Goal: Task Accomplishment & Management: Use online tool/utility

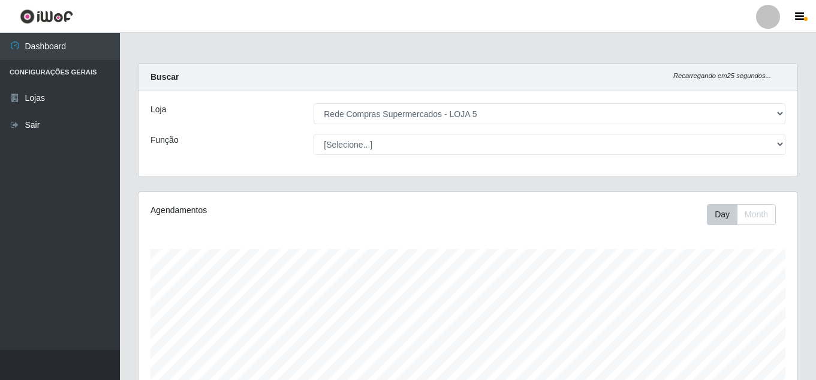
select select "397"
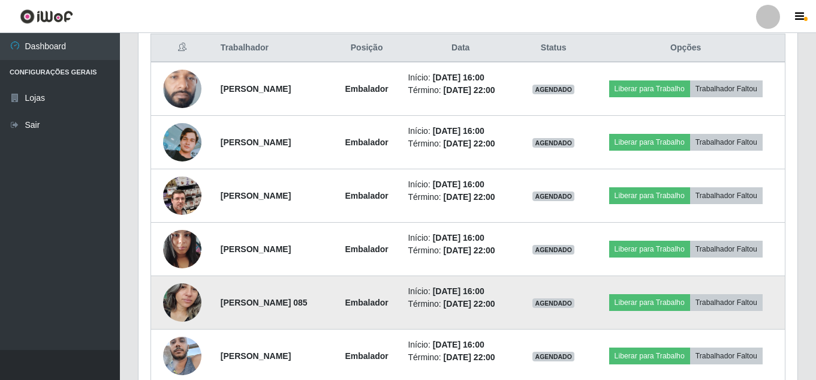
scroll to position [249, 659]
click at [178, 296] on img at bounding box center [182, 301] width 38 height 51
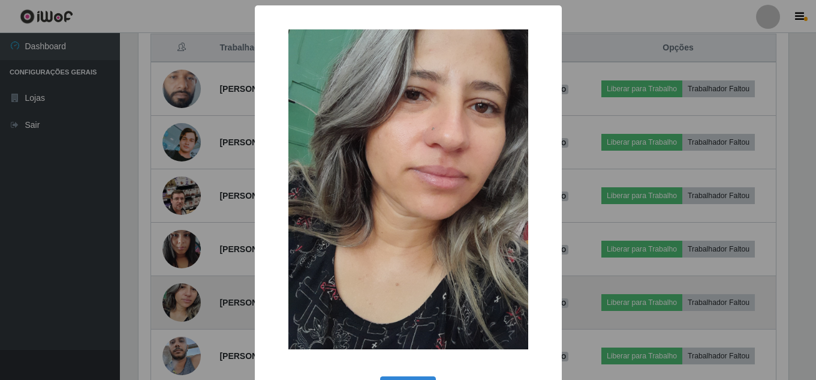
scroll to position [249, 653]
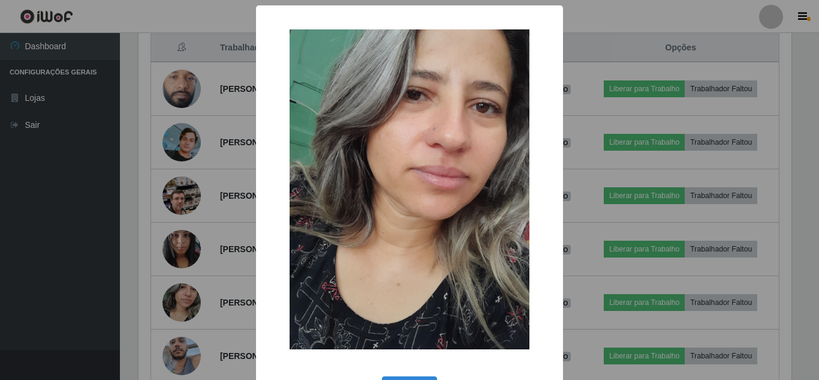
click at [89, 273] on div "× OK Cancel" at bounding box center [409, 190] width 819 height 380
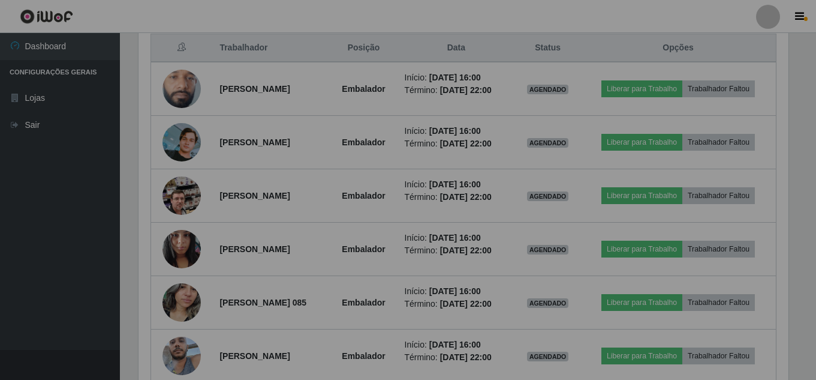
scroll to position [249, 659]
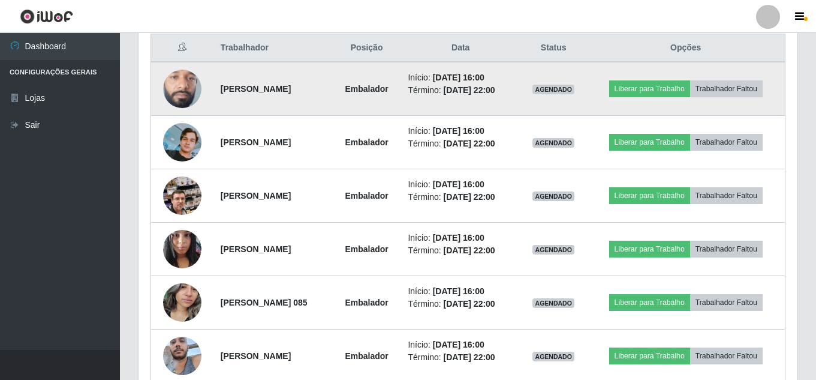
click at [178, 90] on img at bounding box center [182, 88] width 38 height 85
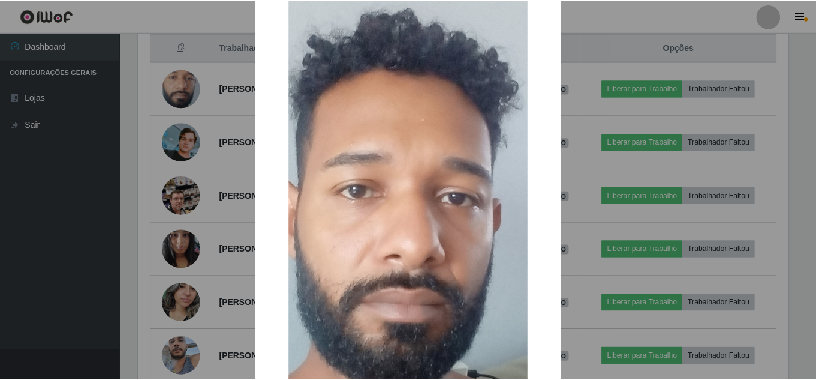
scroll to position [60, 0]
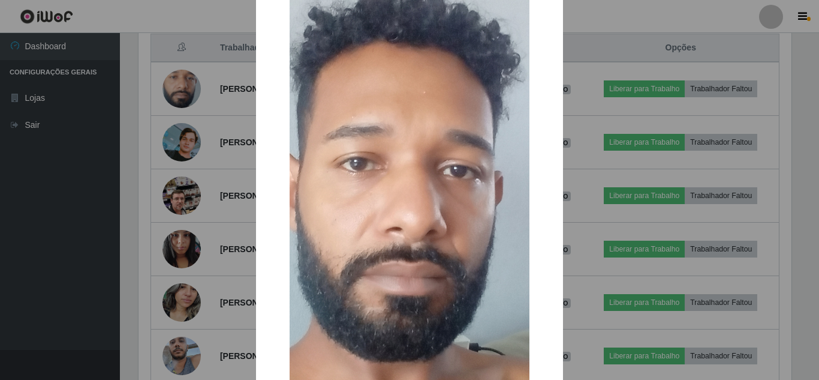
click at [119, 243] on div "× OK Cancel" at bounding box center [409, 190] width 819 height 380
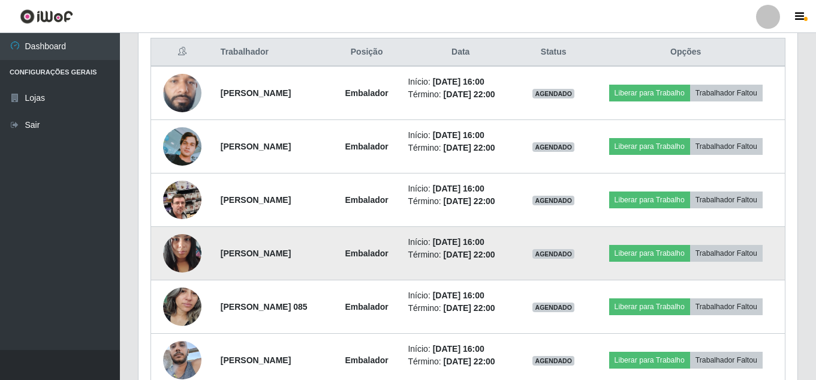
scroll to position [464, 0]
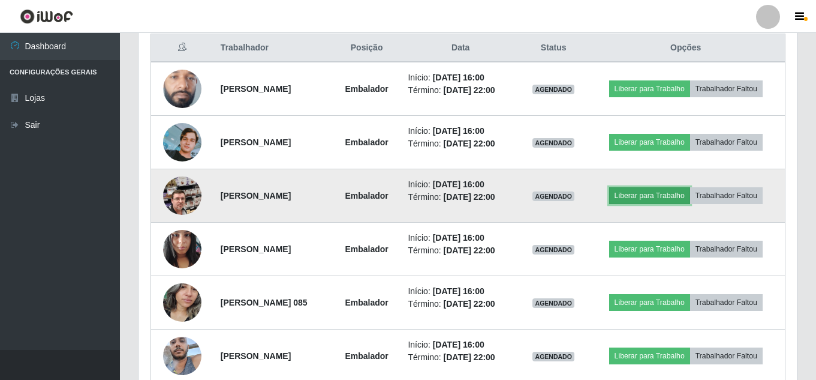
click at [675, 197] on button "Liberar para Trabalho" at bounding box center [649, 195] width 81 height 17
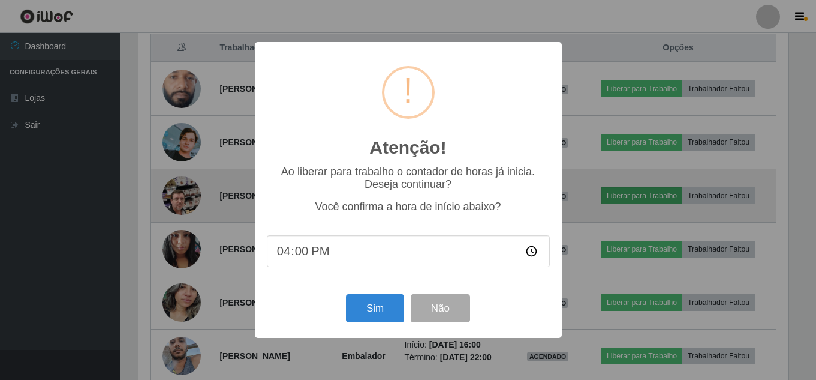
scroll to position [249, 653]
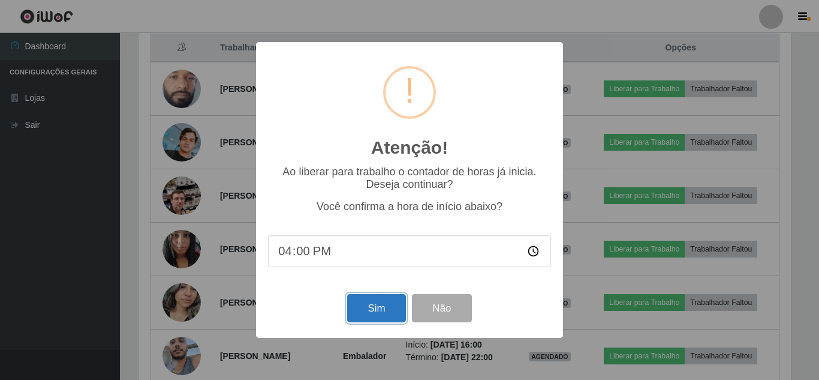
click at [390, 300] on button "Sim" at bounding box center [376, 308] width 58 height 28
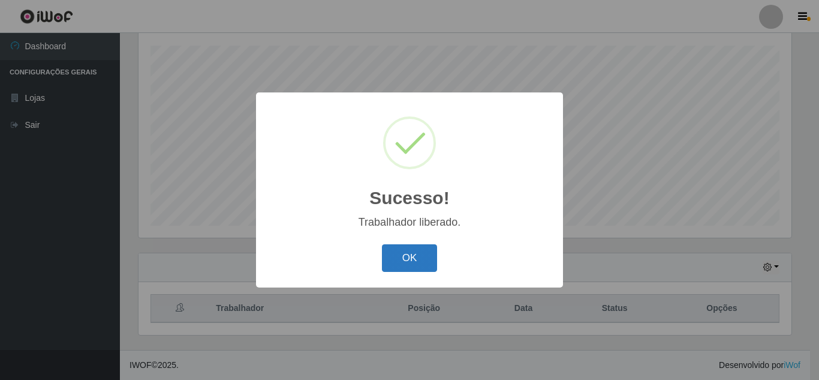
click at [407, 257] on button "OK" at bounding box center [410, 258] width 56 height 28
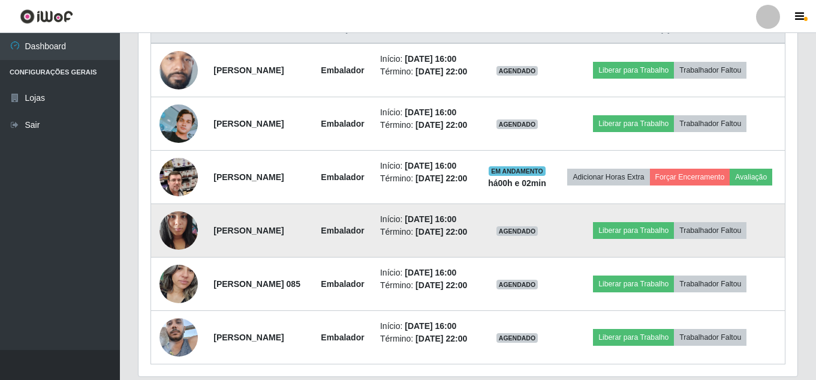
scroll to position [503, 0]
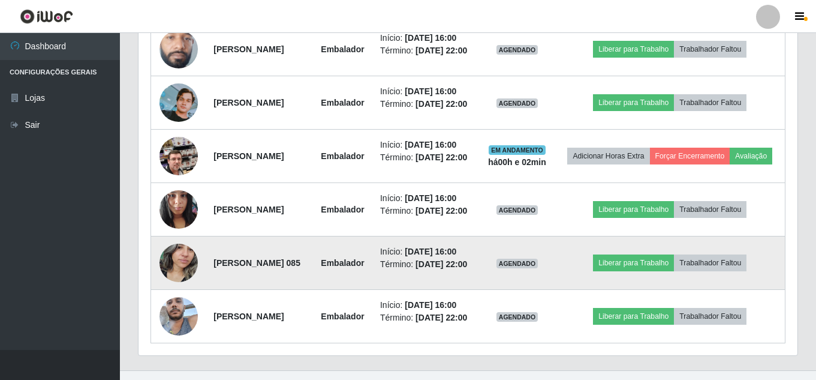
click at [173, 288] on img at bounding box center [179, 262] width 38 height 51
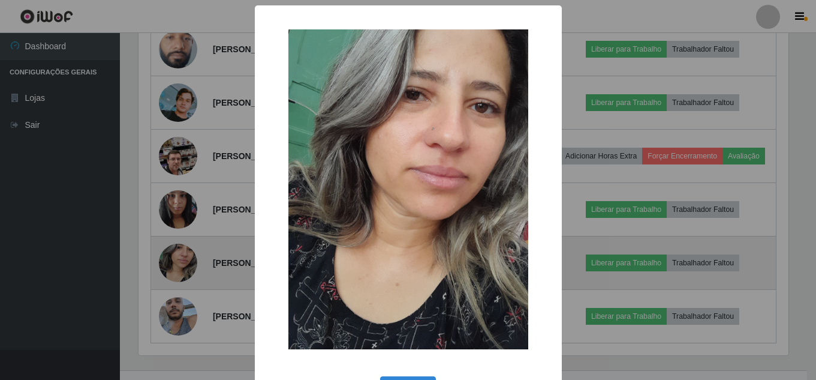
scroll to position [249, 653]
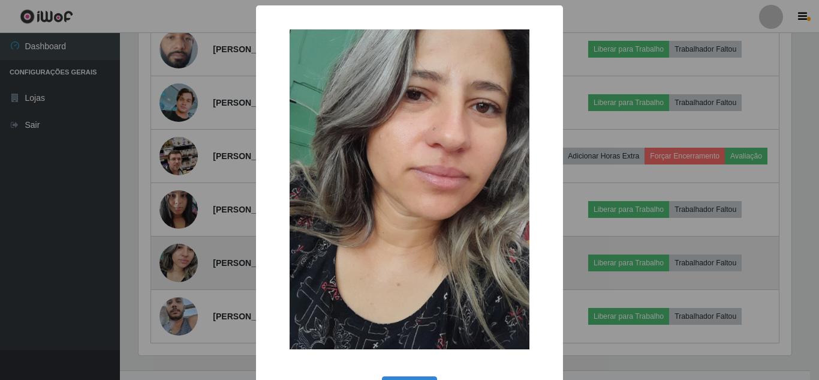
click at [173, 293] on div "× OK Cancel" at bounding box center [409, 190] width 819 height 380
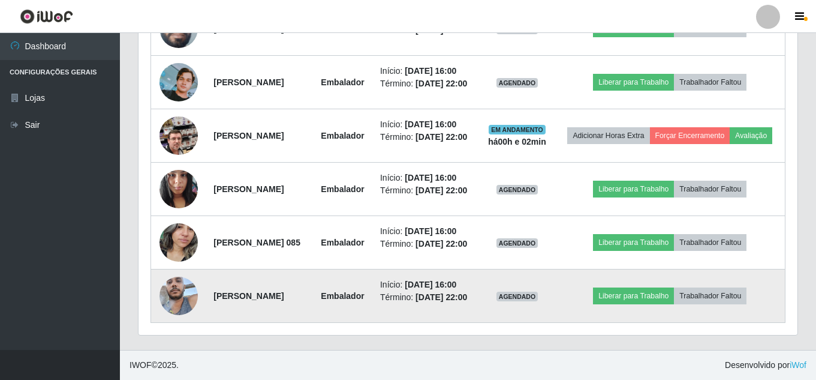
scroll to position [563, 0]
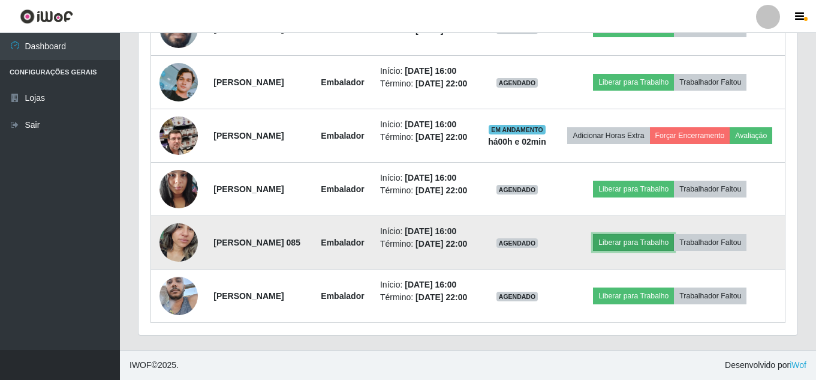
click at [651, 249] on button "Liberar para Trabalho" at bounding box center [633, 242] width 81 height 17
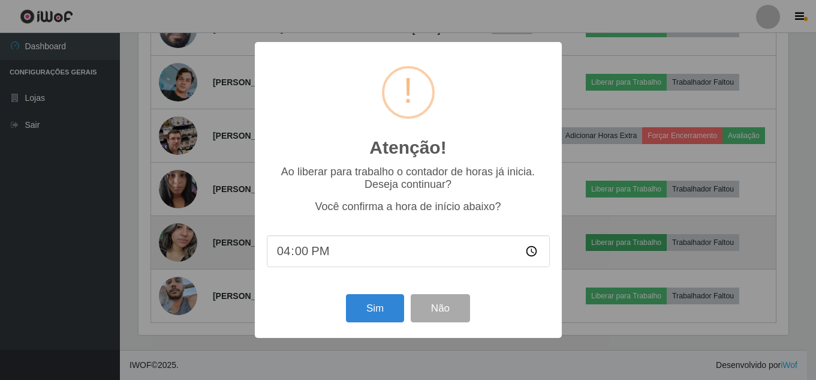
scroll to position [249, 653]
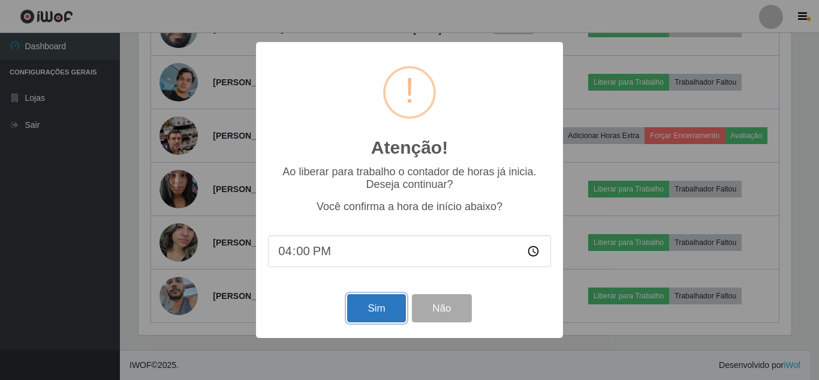
click at [375, 312] on button "Sim" at bounding box center [376, 308] width 58 height 28
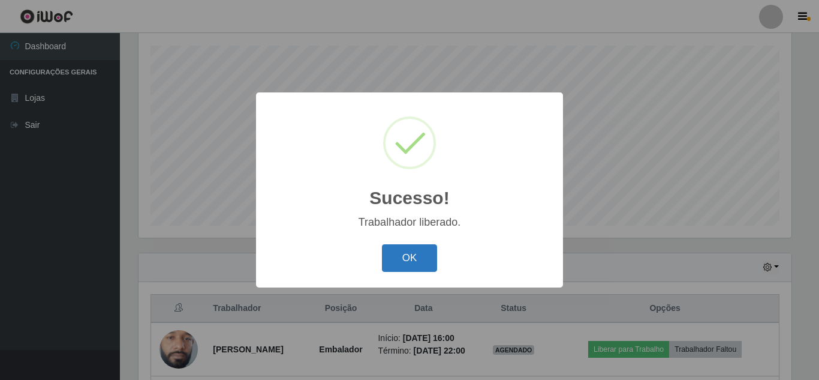
click at [412, 267] on button "OK" at bounding box center [410, 258] width 56 height 28
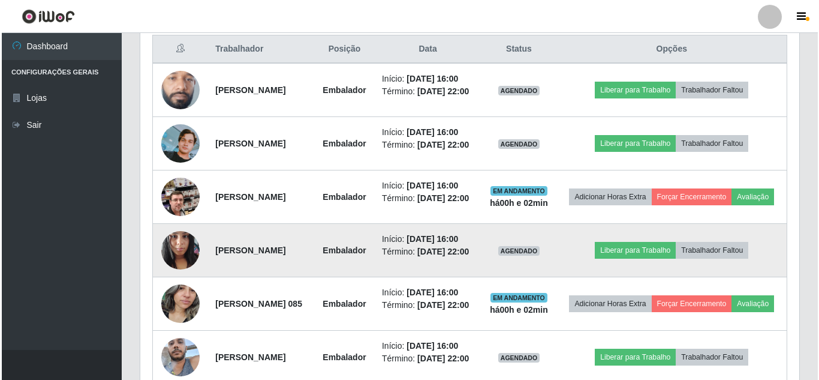
scroll to position [383, 0]
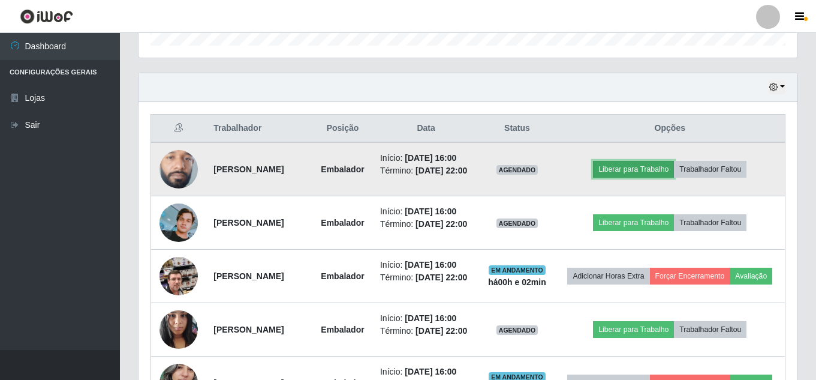
click at [654, 178] on button "Liberar para Trabalho" at bounding box center [633, 169] width 81 height 17
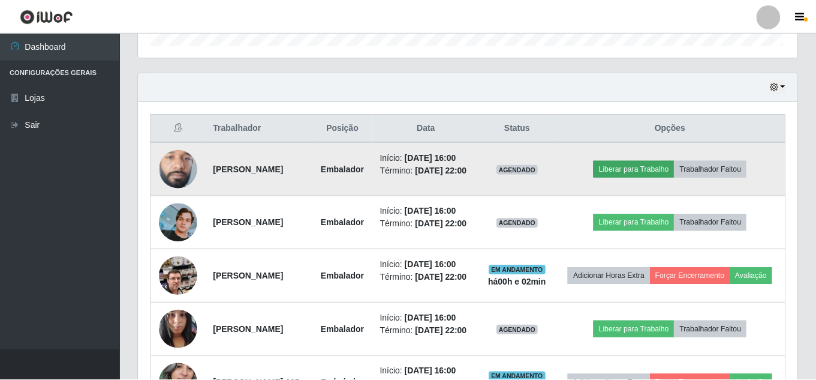
scroll to position [249, 653]
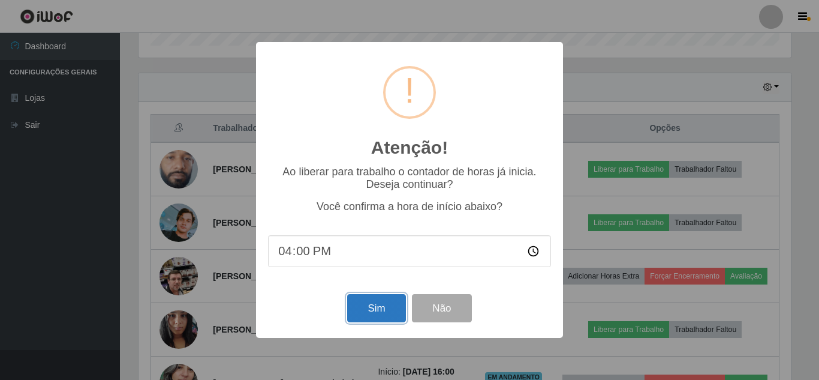
click at [365, 308] on button "Sim" at bounding box center [376, 308] width 58 height 28
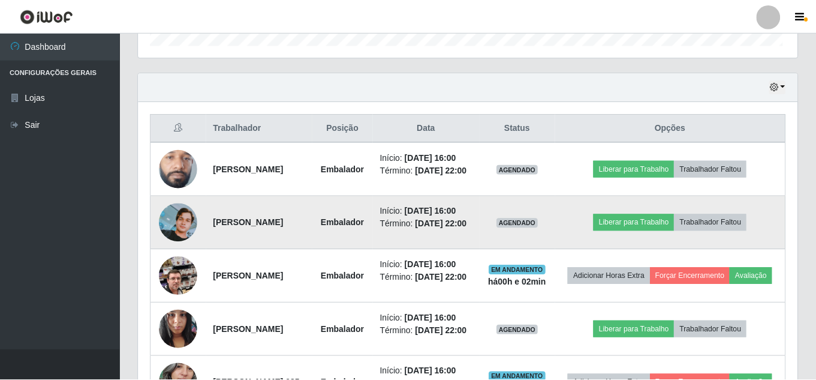
scroll to position [0, 0]
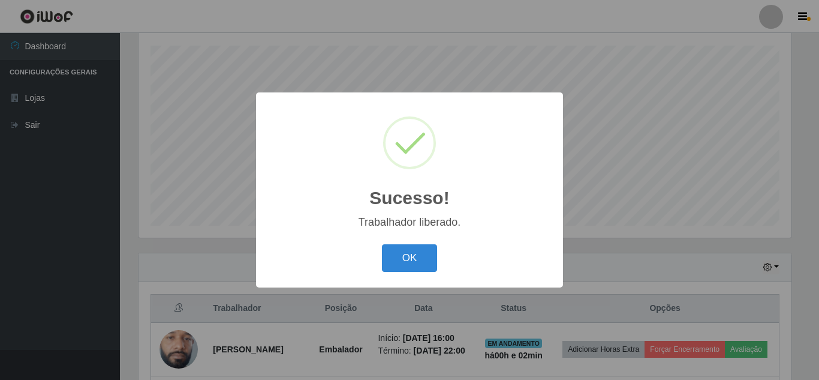
click at [396, 246] on button "OK" at bounding box center [410, 258] width 56 height 28
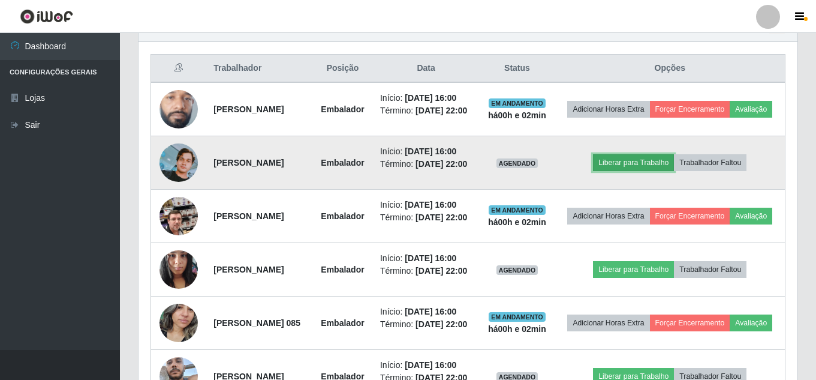
click at [631, 171] on button "Liberar para Trabalho" at bounding box center [633, 162] width 81 height 17
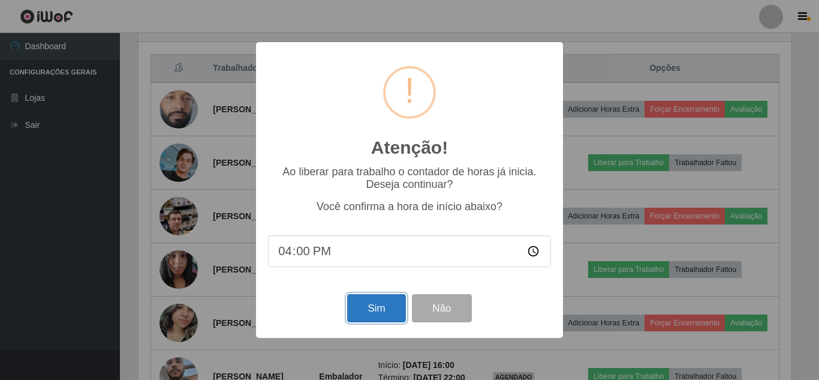
click at [385, 303] on button "Sim" at bounding box center [376, 308] width 58 height 28
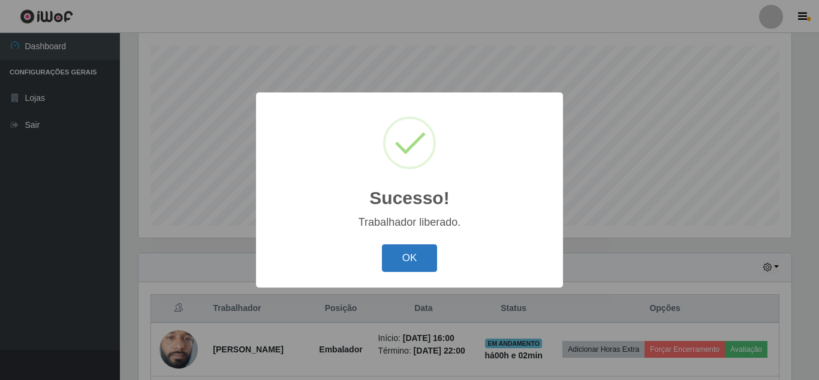
click at [406, 251] on button "OK" at bounding box center [410, 258] width 56 height 28
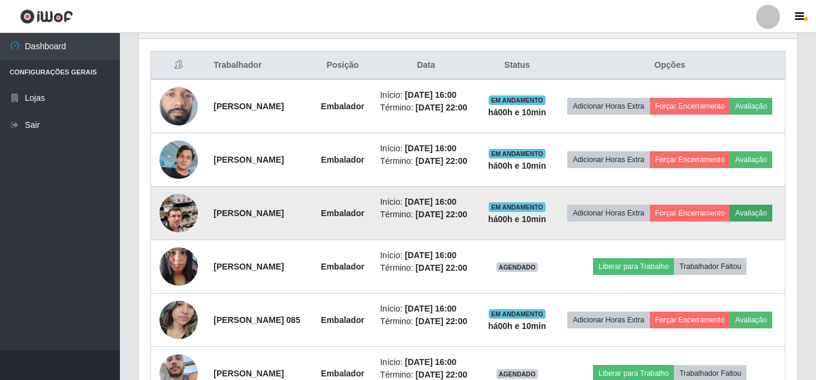
scroll to position [563, 0]
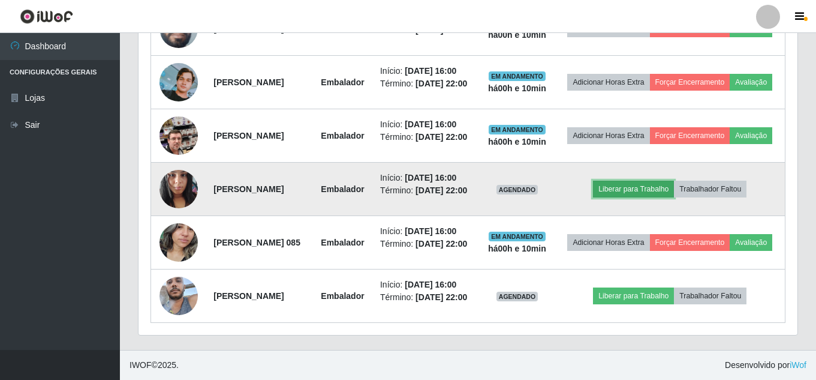
click at [658, 181] on button "Liberar para Trabalho" at bounding box center [633, 189] width 81 height 17
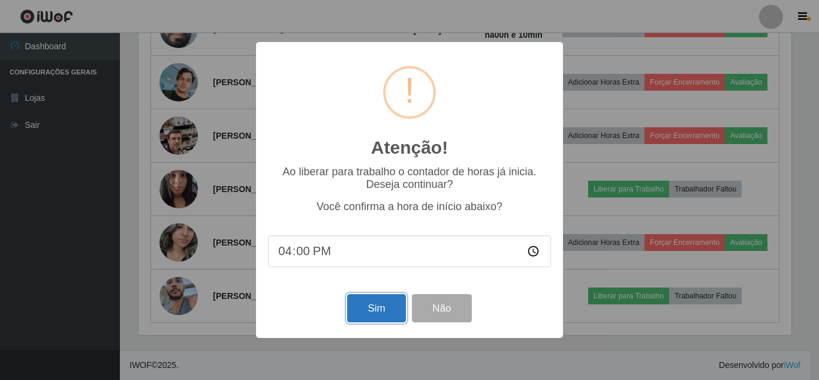
click at [385, 312] on button "Sim" at bounding box center [376, 308] width 58 height 28
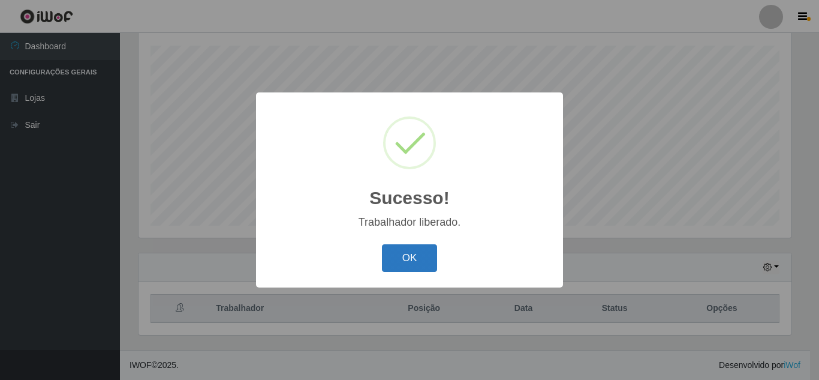
click at [413, 251] on button "OK" at bounding box center [410, 258] width 56 height 28
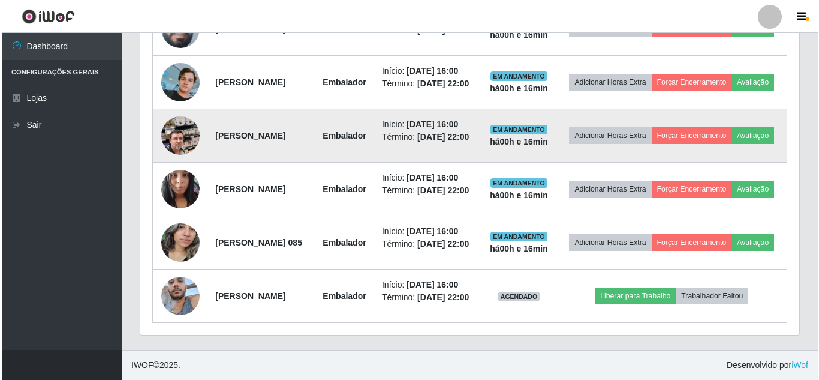
scroll to position [578, 0]
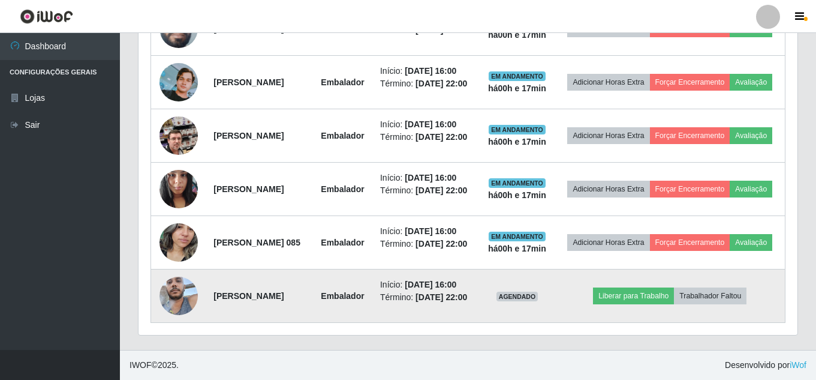
click at [174, 290] on img at bounding box center [179, 295] width 38 height 51
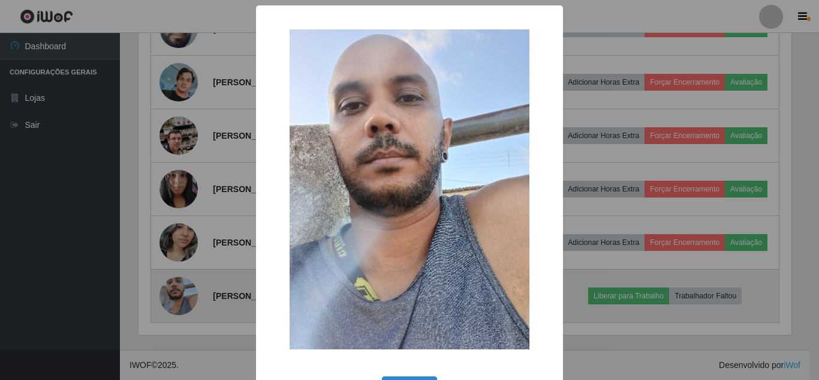
click at [174, 290] on div "× OK Cancel" at bounding box center [409, 190] width 819 height 380
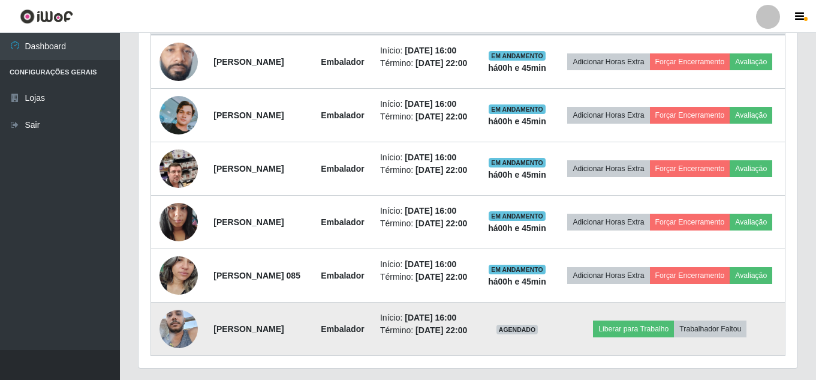
scroll to position [578, 0]
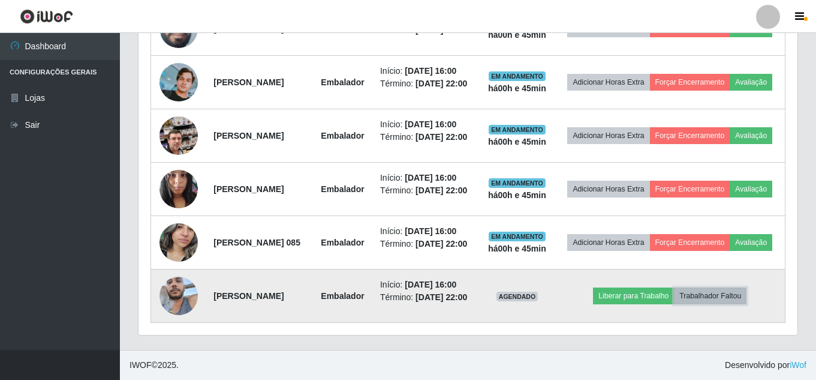
click at [739, 293] on button "Trabalhador Faltou" at bounding box center [710, 295] width 73 height 17
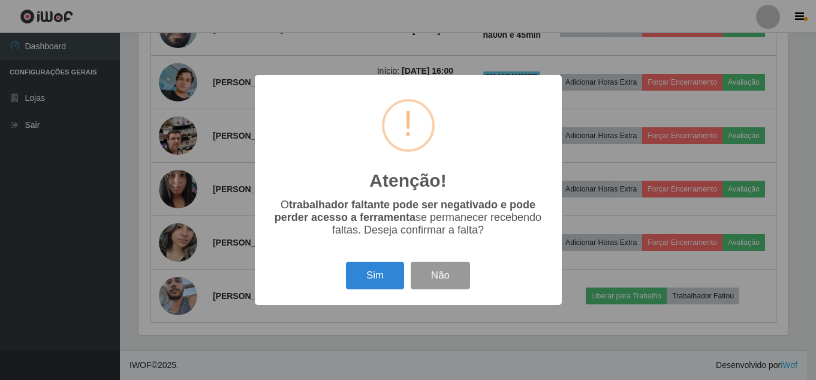
scroll to position [249, 653]
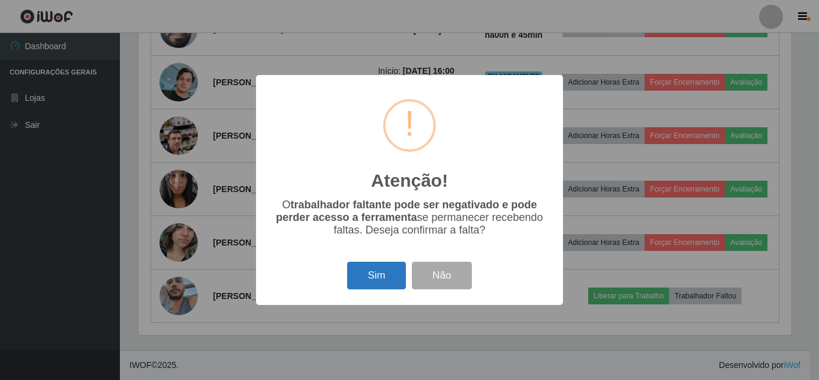
click at [370, 273] on button "Sim" at bounding box center [376, 275] width 58 height 28
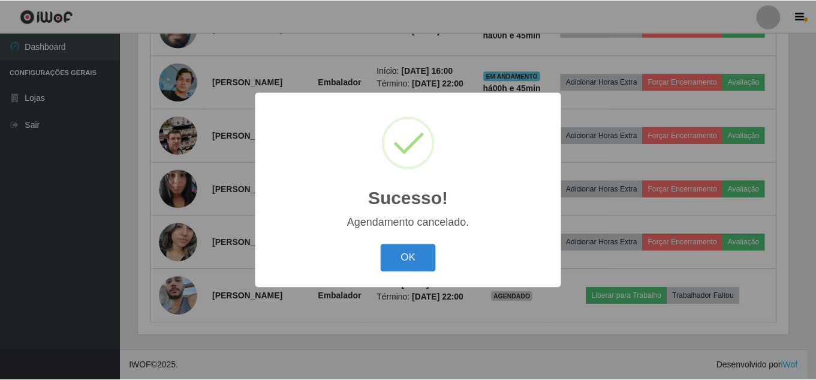
scroll to position [515, 0]
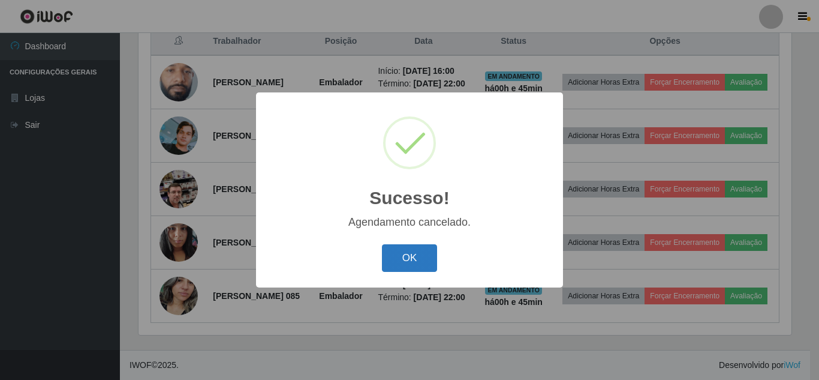
click at [405, 255] on button "OK" at bounding box center [410, 258] width 56 height 28
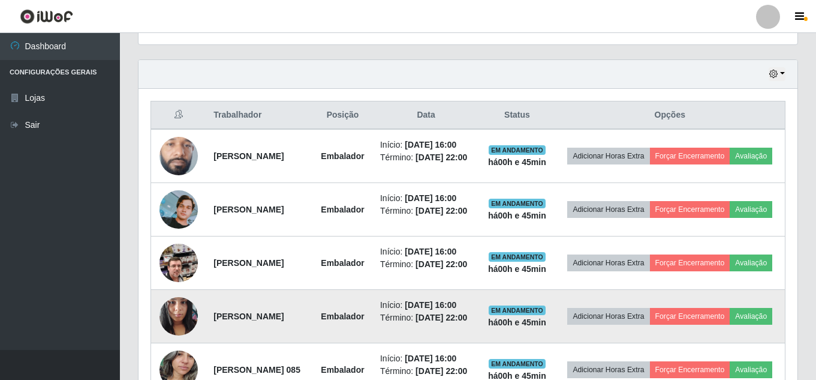
scroll to position [395, 0]
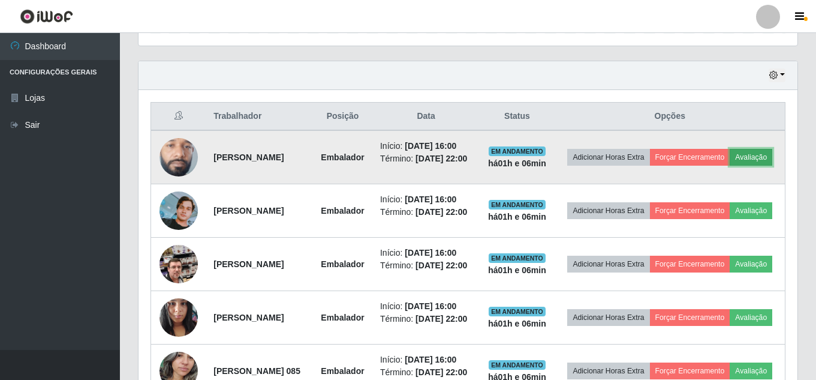
click at [730, 166] on button "Avaliação" at bounding box center [751, 157] width 43 height 17
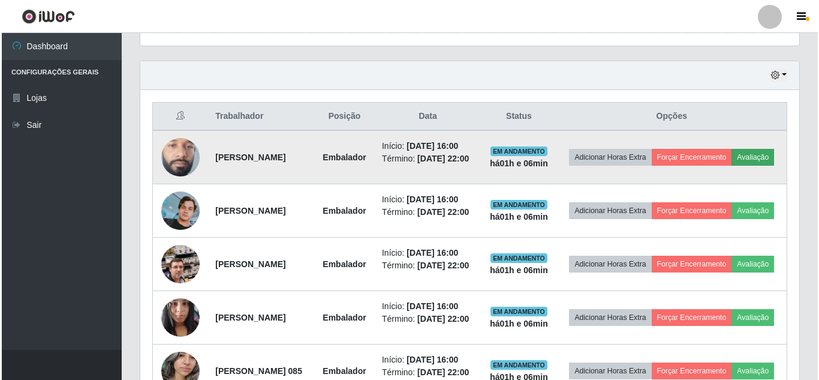
scroll to position [249, 653]
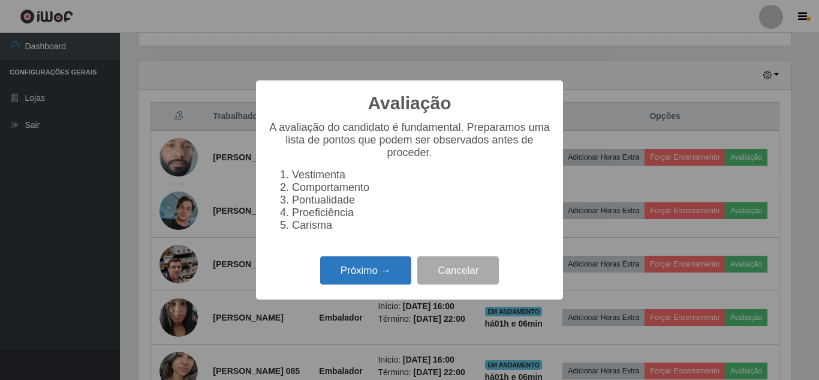
click at [396, 270] on button "Próximo →" at bounding box center [365, 270] width 91 height 28
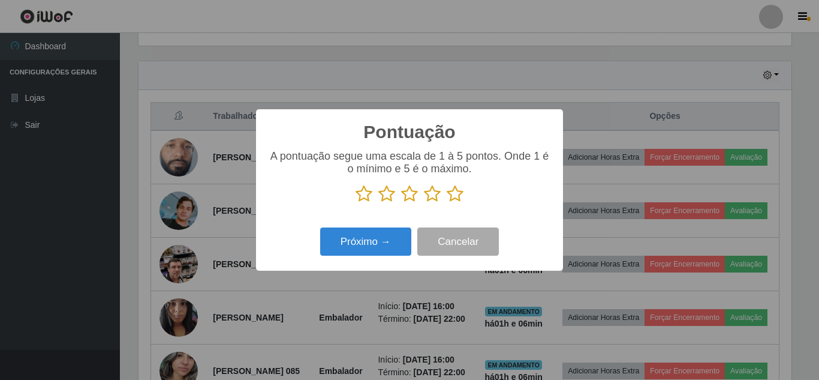
click at [453, 197] on icon at bounding box center [455, 194] width 17 height 18
click at [447, 203] on input "radio" at bounding box center [447, 203] width 0 height 0
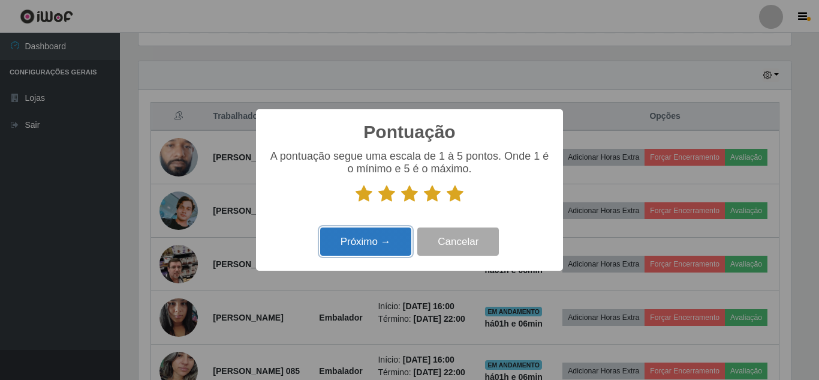
click at [376, 237] on button "Próximo →" at bounding box center [365, 241] width 91 height 28
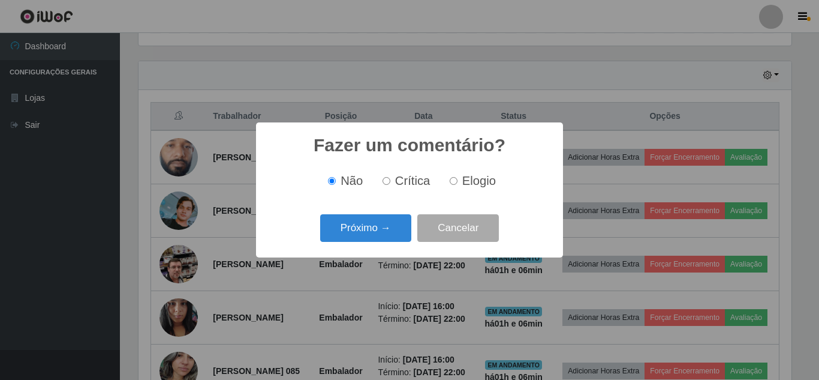
click at [376, 237] on button "Próximo →" at bounding box center [365, 228] width 91 height 28
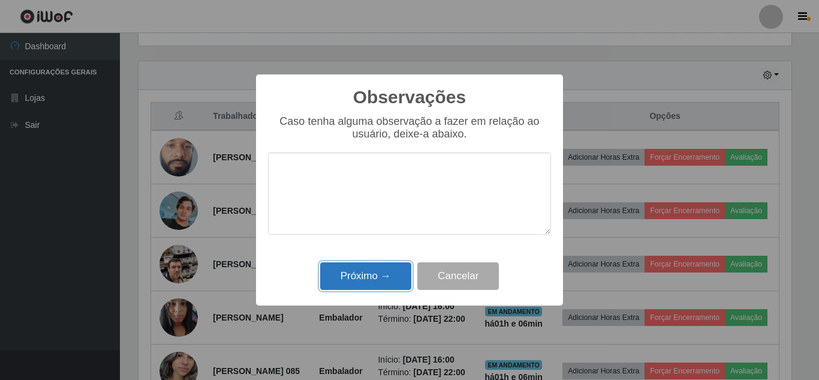
click at [375, 278] on button "Próximo →" at bounding box center [365, 276] width 91 height 28
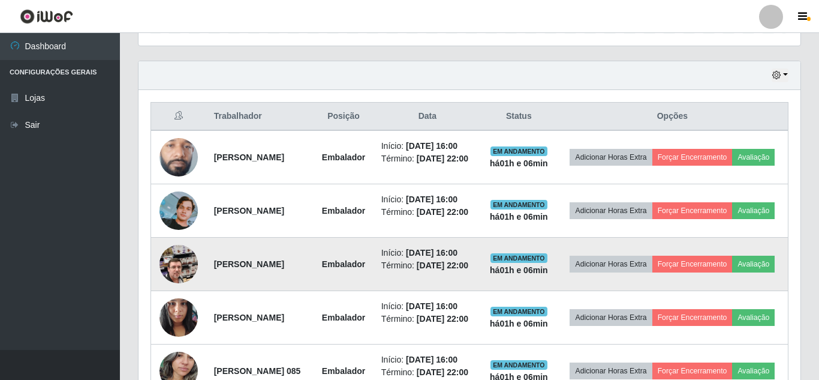
scroll to position [249, 659]
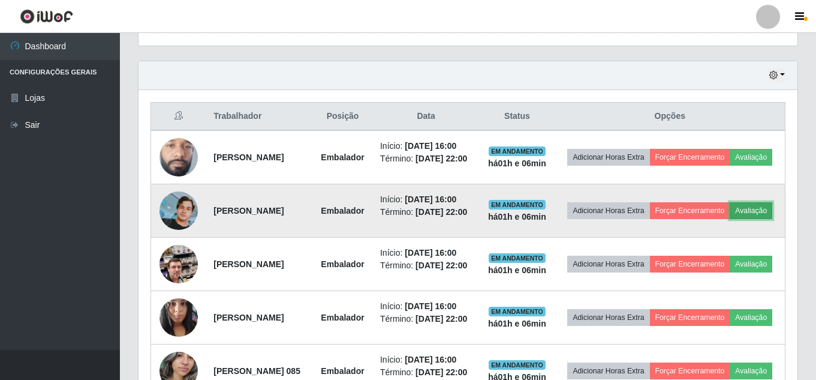
click at [730, 219] on button "Avaliação" at bounding box center [751, 210] width 43 height 17
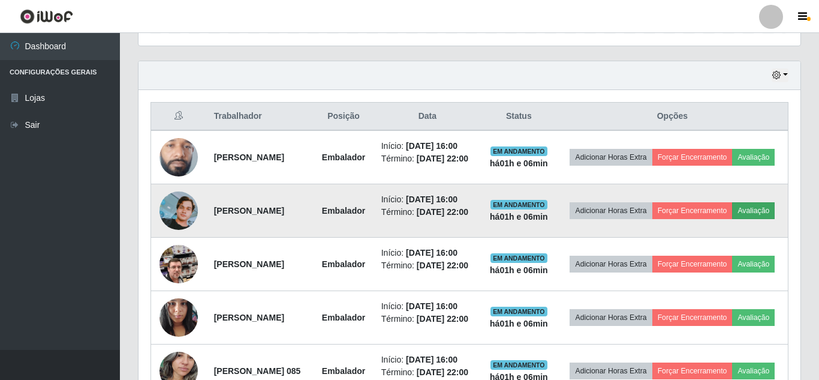
scroll to position [249, 653]
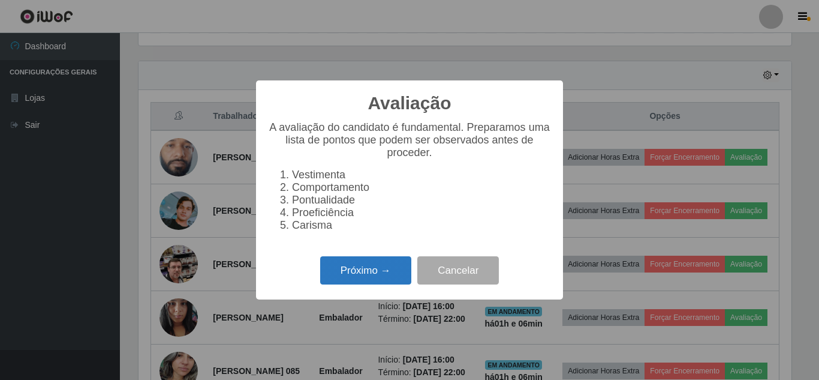
click at [398, 269] on button "Próximo →" at bounding box center [365, 270] width 91 height 28
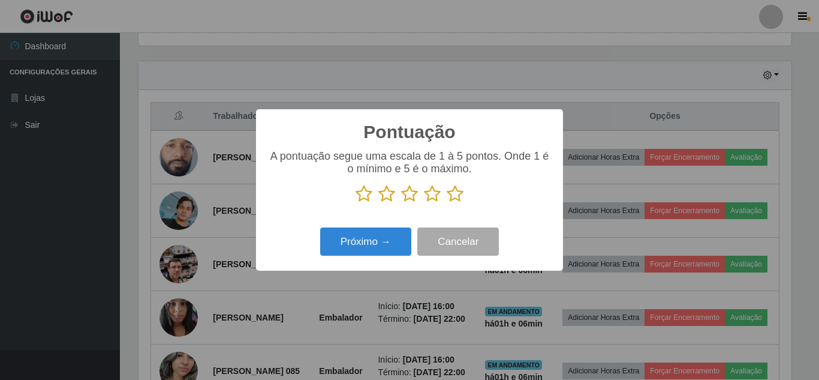
drag, startPoint x: 455, startPoint y: 194, endPoint x: 431, endPoint y: 212, distance: 29.5
click at [455, 199] on icon at bounding box center [455, 194] width 17 height 18
click at [447, 203] on input "radio" at bounding box center [447, 203] width 0 height 0
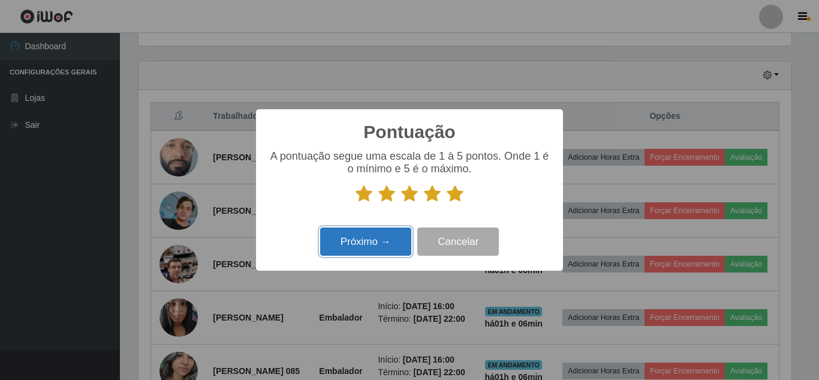
click at [388, 233] on button "Próximo →" at bounding box center [365, 241] width 91 height 28
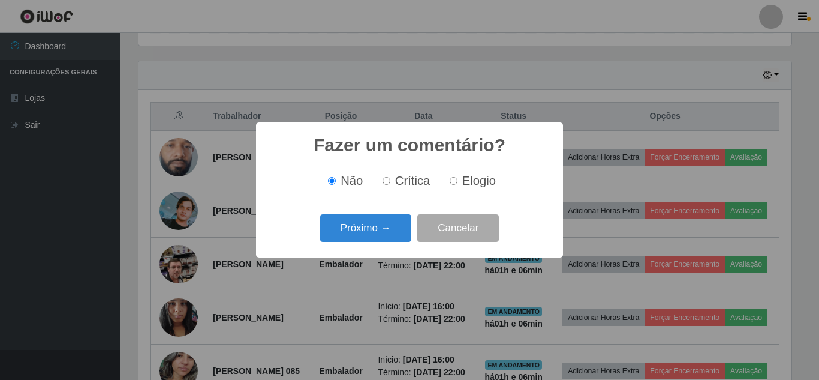
click at [386, 236] on button "Próximo →" at bounding box center [365, 228] width 91 height 28
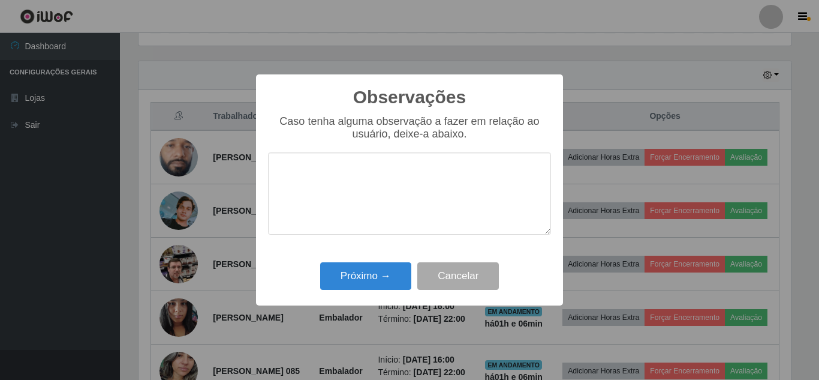
click at [382, 293] on div "Próximo → Cancelar" at bounding box center [409, 275] width 283 height 34
click at [381, 279] on button "Próximo →" at bounding box center [365, 276] width 91 height 28
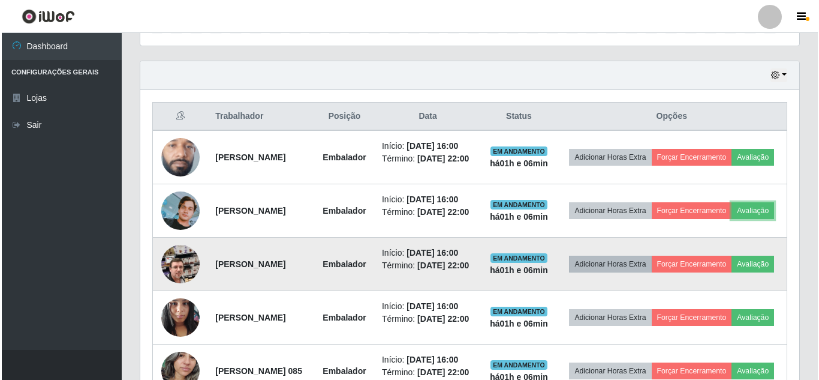
scroll to position [249, 659]
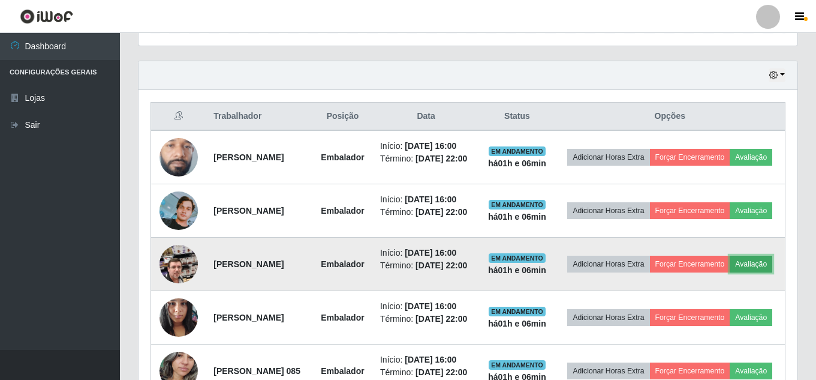
click at [730, 272] on button "Avaliação" at bounding box center [751, 263] width 43 height 17
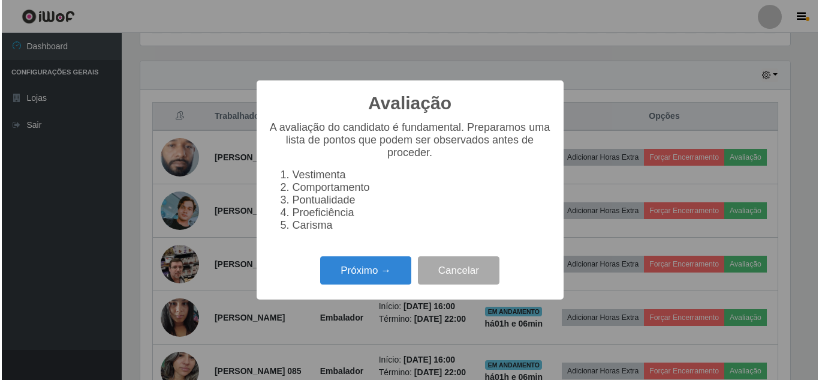
scroll to position [249, 653]
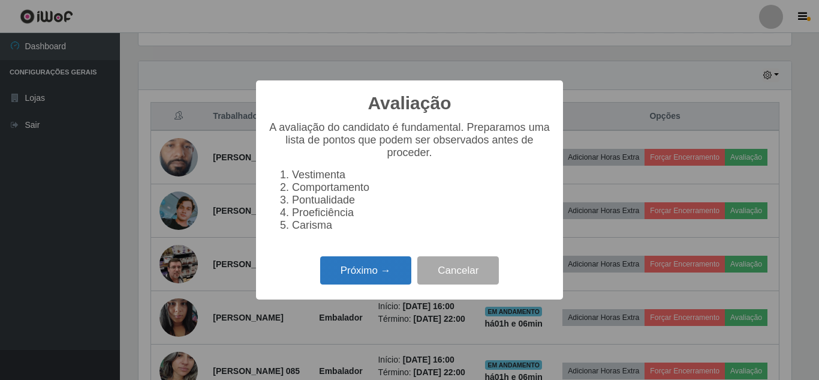
click at [374, 275] on button "Próximo →" at bounding box center [365, 270] width 91 height 28
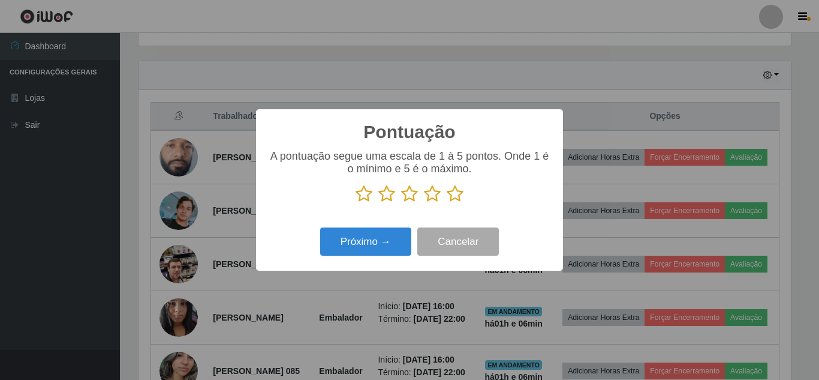
click at [455, 197] on icon at bounding box center [455, 194] width 17 height 18
click at [447, 203] on input "radio" at bounding box center [447, 203] width 0 height 0
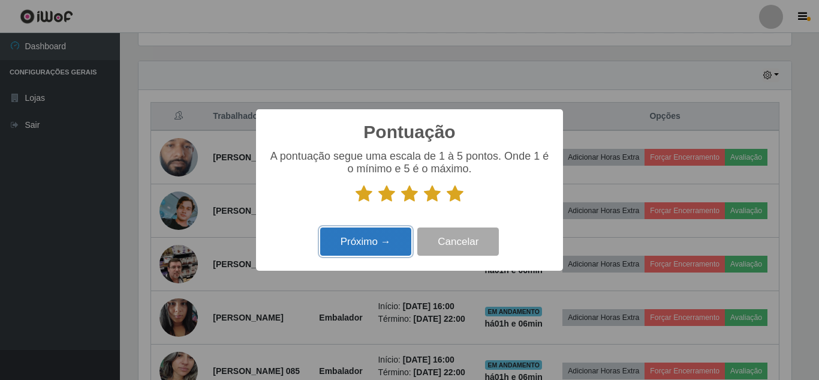
click at [389, 231] on button "Próximo →" at bounding box center [365, 241] width 91 height 28
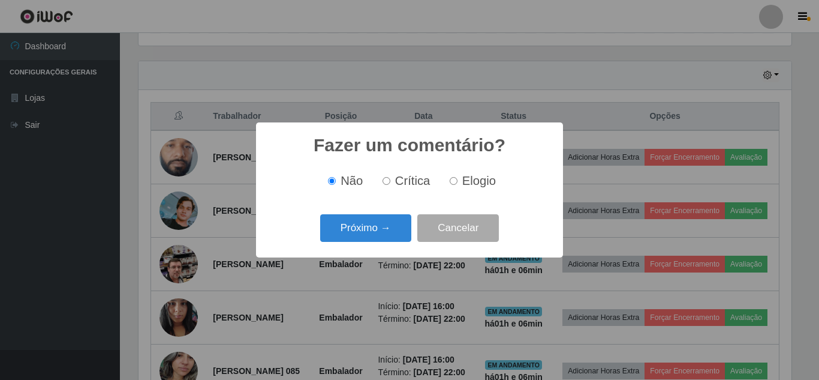
click at [389, 231] on button "Próximo →" at bounding box center [365, 228] width 91 height 28
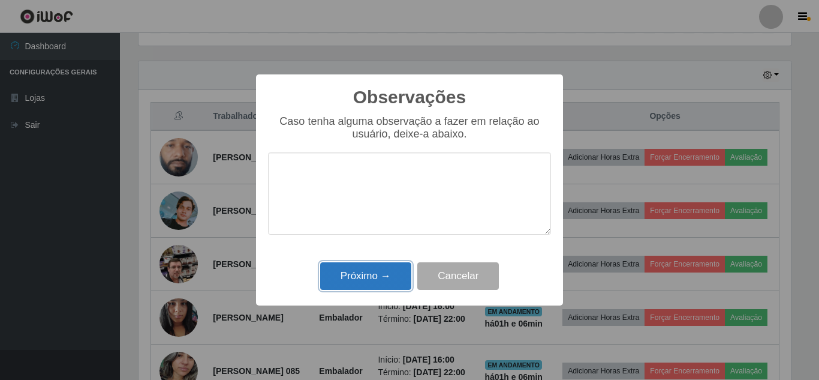
click at [390, 286] on button "Próximo →" at bounding box center [365, 276] width 91 height 28
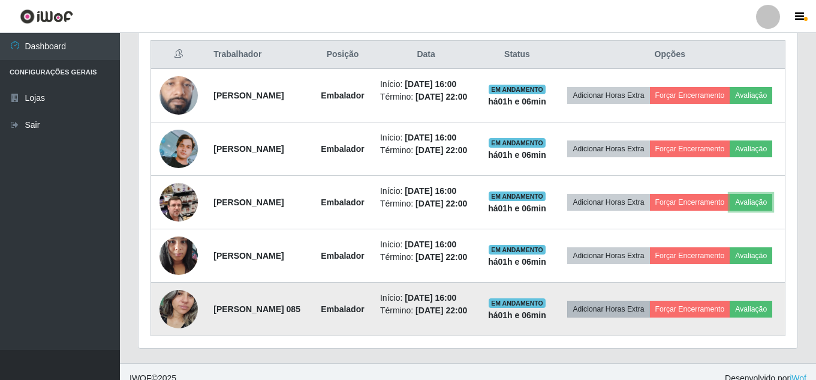
scroll to position [515, 0]
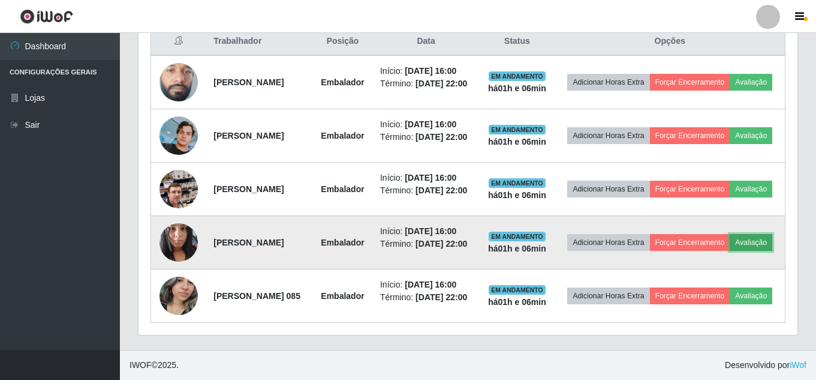
click at [730, 242] on button "Avaliação" at bounding box center [751, 242] width 43 height 17
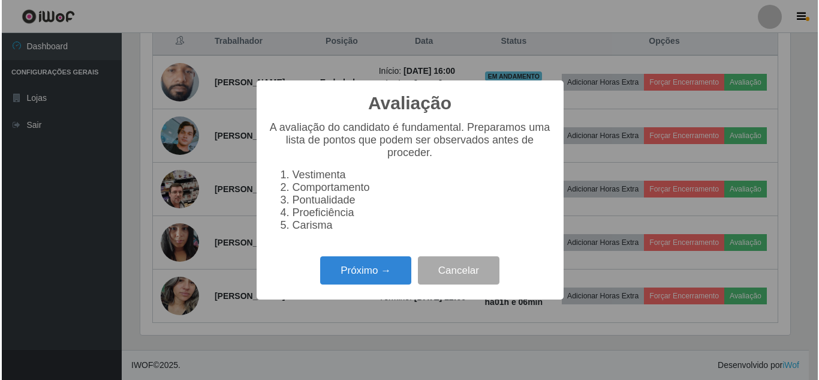
scroll to position [249, 653]
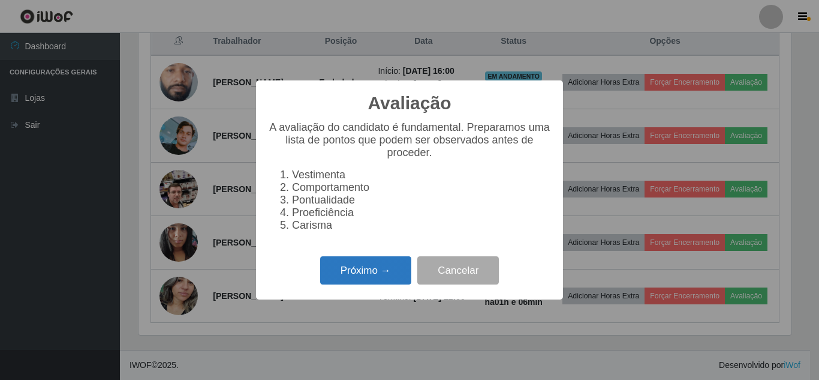
click at [343, 284] on button "Próximo →" at bounding box center [365, 270] width 91 height 28
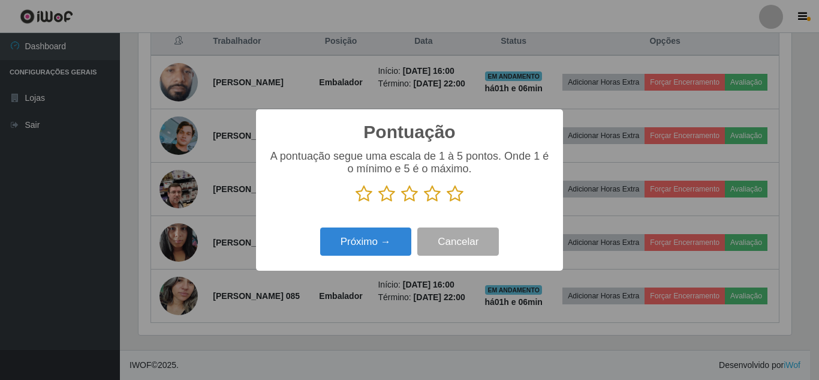
drag, startPoint x: 453, startPoint y: 190, endPoint x: 432, endPoint y: 203, distance: 25.3
click at [453, 191] on icon at bounding box center [455, 194] width 17 height 18
click at [447, 203] on input "radio" at bounding box center [447, 203] width 0 height 0
click at [392, 223] on div "Pontuação × A pontuação segue uma escala de 1 à 5 pontos. Onde 1 é o mínimo e 5…" at bounding box center [409, 189] width 307 height 161
click at [390, 227] on div "Próximo → Cancelar" at bounding box center [409, 241] width 283 height 34
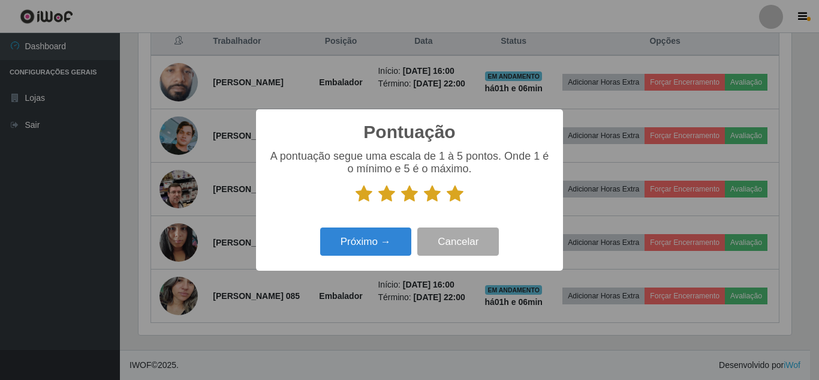
click at [390, 227] on div "Próximo → Cancelar" at bounding box center [409, 241] width 283 height 34
click at [388, 234] on button "Próximo →" at bounding box center [365, 241] width 91 height 28
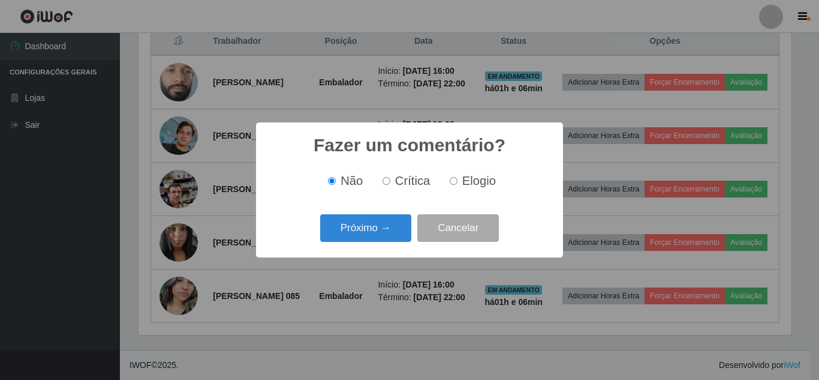
click at [388, 234] on button "Próximo →" at bounding box center [365, 228] width 91 height 28
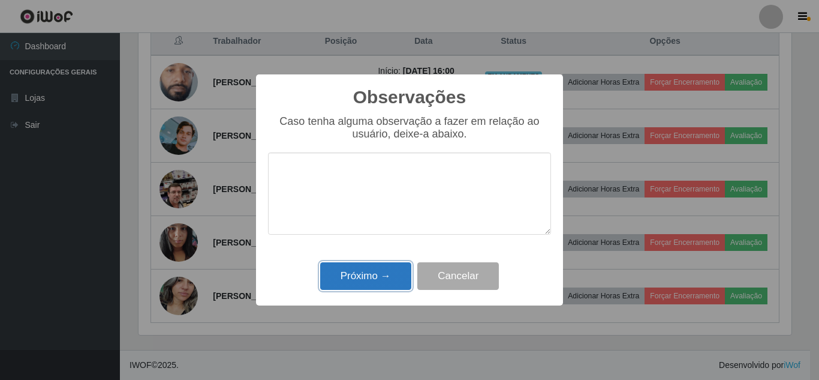
click at [386, 289] on button "Próximo →" at bounding box center [365, 276] width 91 height 28
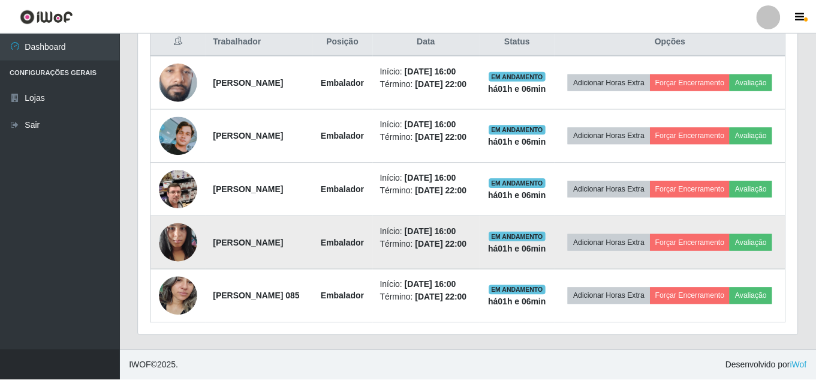
scroll to position [249, 659]
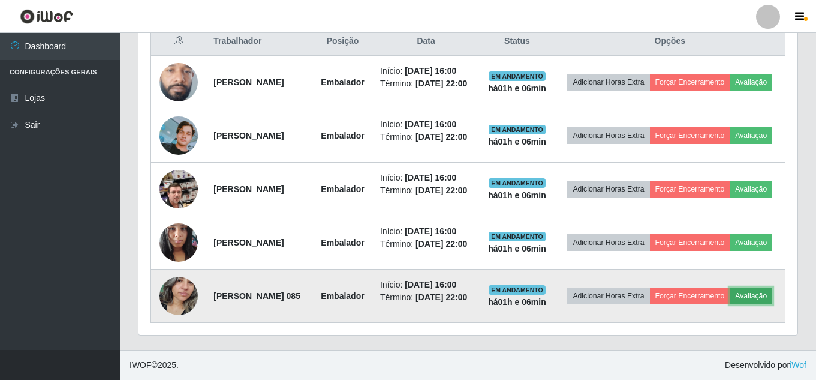
click at [730, 304] on button "Avaliação" at bounding box center [751, 295] width 43 height 17
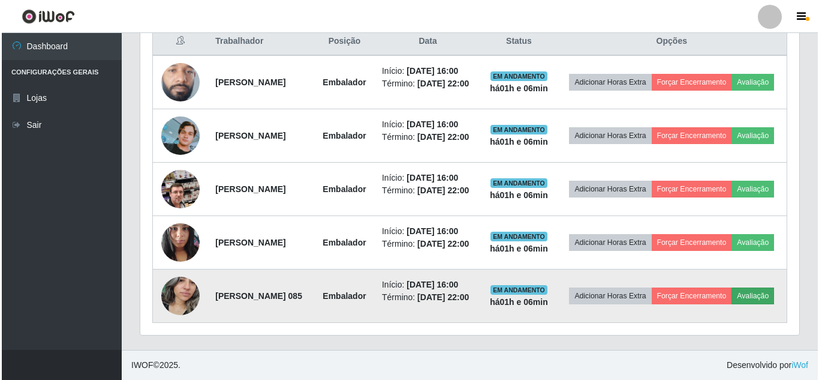
scroll to position [249, 653]
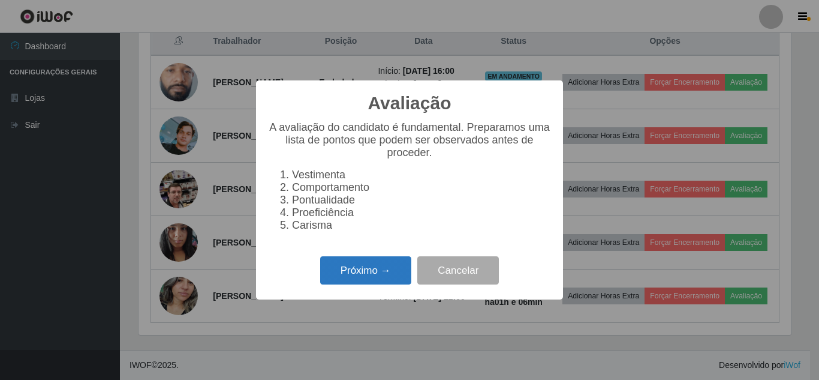
click at [387, 282] on button "Próximo →" at bounding box center [365, 270] width 91 height 28
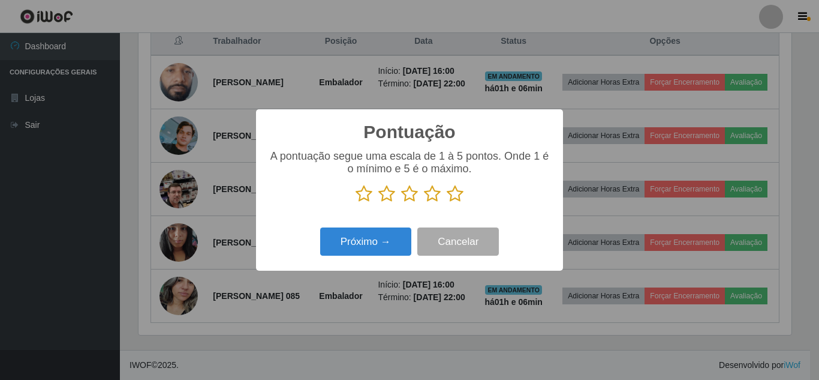
click at [447, 198] on icon at bounding box center [455, 194] width 17 height 18
click at [447, 203] on input "radio" at bounding box center [447, 203] width 0 height 0
drag, startPoint x: 374, startPoint y: 224, endPoint x: 379, endPoint y: 239, distance: 16.3
click at [374, 224] on div "Pontuação × A pontuação segue uma escala de 1 à 5 pontos. Onde 1 é o mínimo e 5…" at bounding box center [409, 189] width 307 height 161
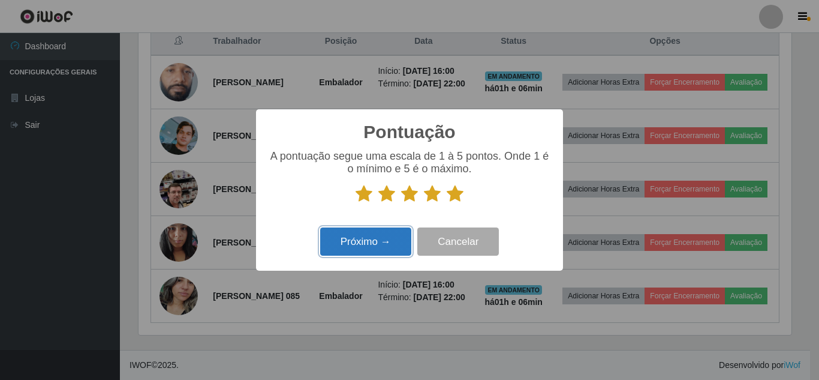
click at [379, 239] on button "Próximo →" at bounding box center [365, 241] width 91 height 28
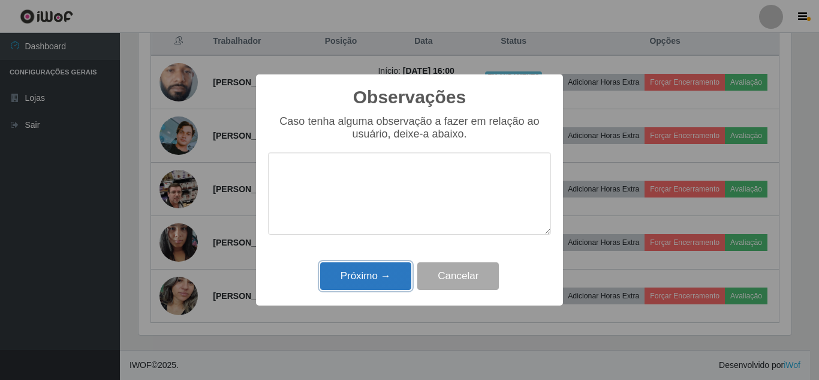
click at [369, 270] on button "Próximo →" at bounding box center [365, 276] width 91 height 28
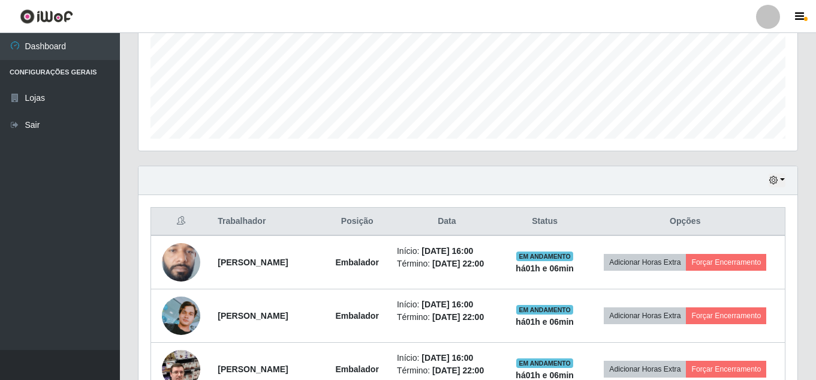
scroll to position [350, 0]
